Goal: Find specific page/section: Find specific page/section

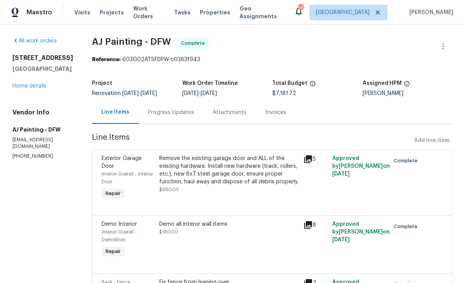
click at [211, 10] on span "Properties" at bounding box center [215, 13] width 30 height 8
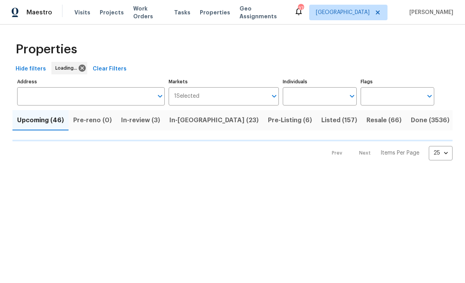
click at [116, 93] on input "Address" at bounding box center [85, 96] width 136 height 18
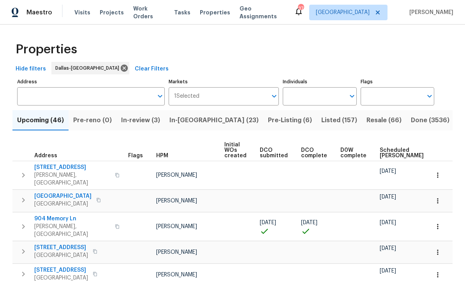
click at [117, 101] on input "Address" at bounding box center [85, 96] width 136 height 18
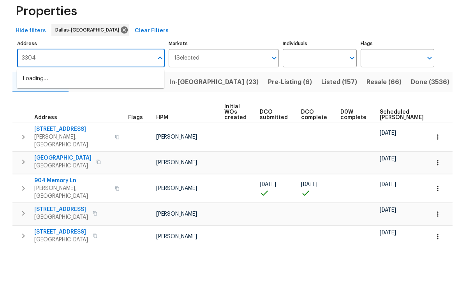
type input "3304"
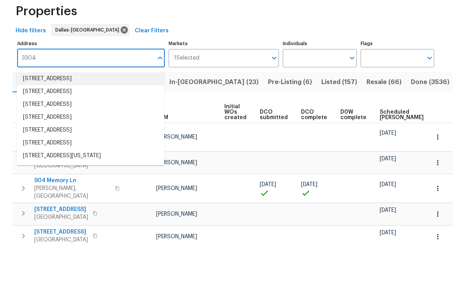
click at [132, 111] on li "3304 Bright Star Way Plano TX 75074" at bounding box center [91, 117] width 148 height 13
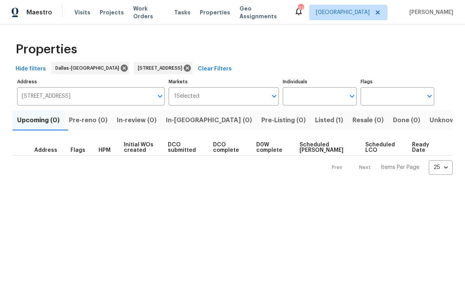
click at [315, 120] on span "Listed (1)" at bounding box center [329, 120] width 28 height 11
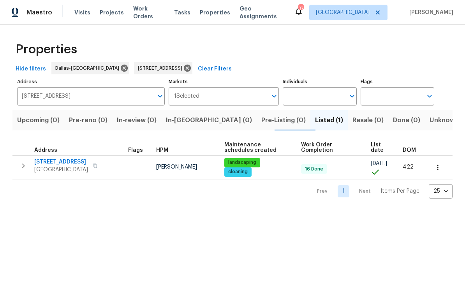
click at [81, 159] on span "[STREET_ADDRESS]" at bounding box center [61, 162] width 54 height 8
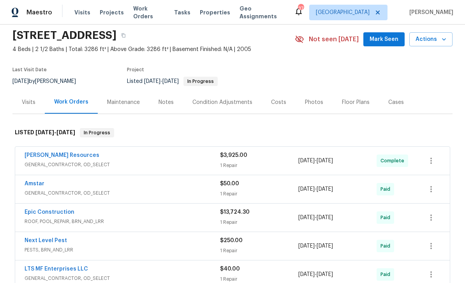
scroll to position [29, 0]
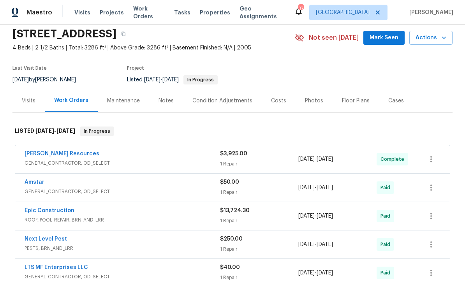
click at [42, 153] on link "[PERSON_NAME] Resources" at bounding box center [62, 153] width 75 height 5
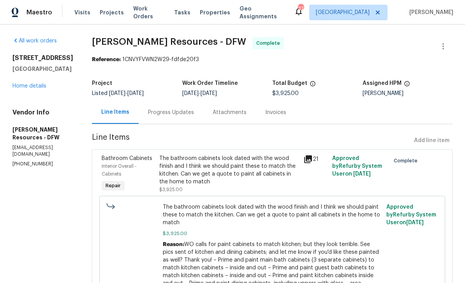
click at [194, 115] on div "Progress Updates" at bounding box center [171, 113] width 46 height 8
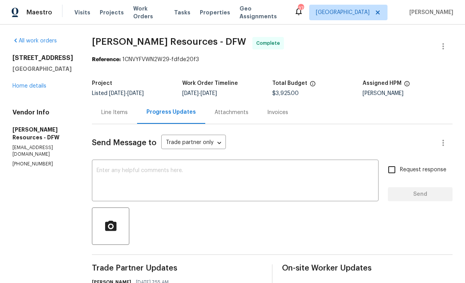
click at [122, 117] on div "Line Items" at bounding box center [114, 112] width 45 height 23
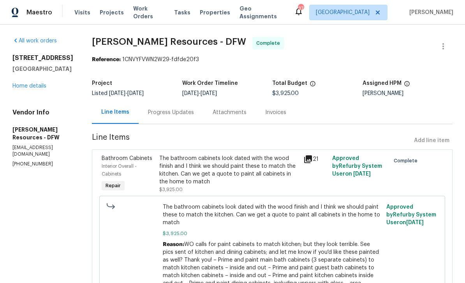
scroll to position [7, 0]
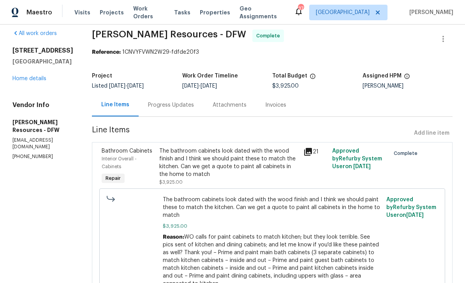
click at [326, 162] on div "21" at bounding box center [315, 167] width 29 height 44
click at [311, 152] on icon at bounding box center [307, 151] width 9 height 9
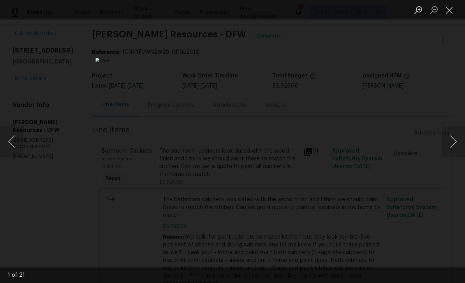
click at [451, 7] on button "Close lightbox" at bounding box center [450, 10] width 16 height 14
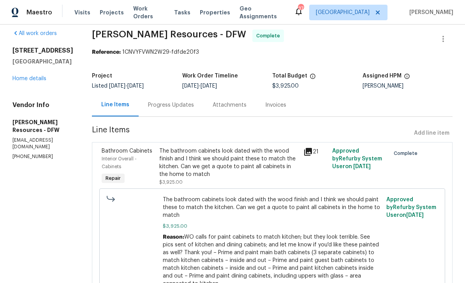
click at [194, 108] on div "Progress Updates" at bounding box center [171, 105] width 46 height 8
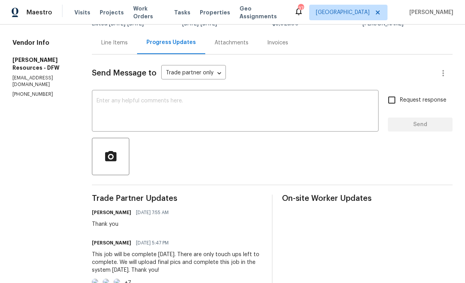
scroll to position [62, 0]
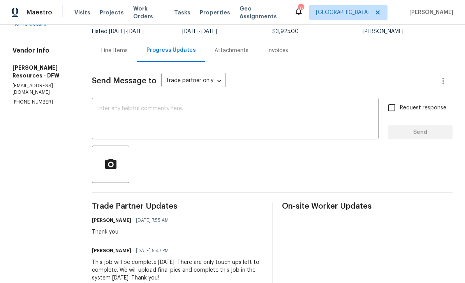
click at [137, 58] on div "Line Items" at bounding box center [114, 50] width 45 height 23
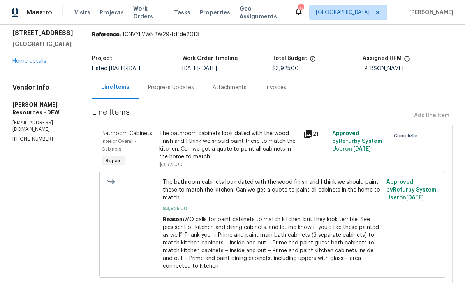
scroll to position [25, 0]
